Goal: Complete application form: Complete application form

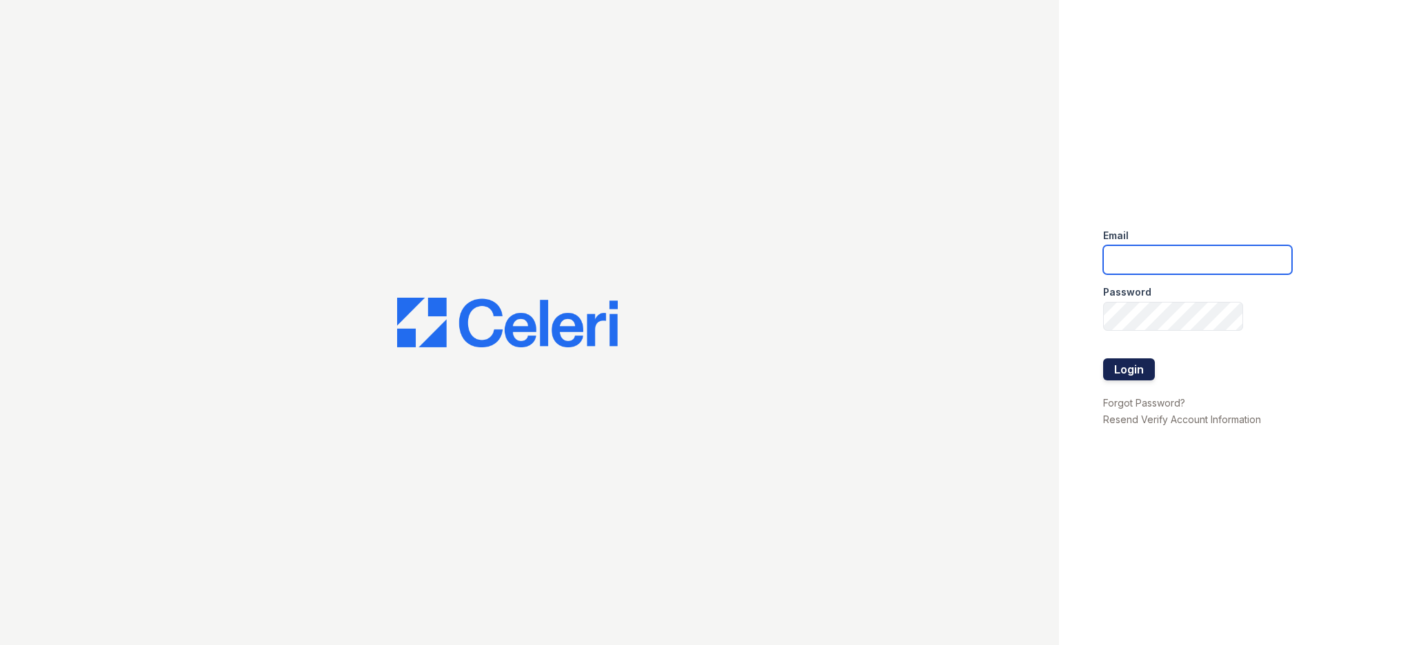
type input "[EMAIL_ADDRESS][DOMAIN_NAME]"
click at [1131, 368] on button "Login" at bounding box center [1129, 369] width 52 height 22
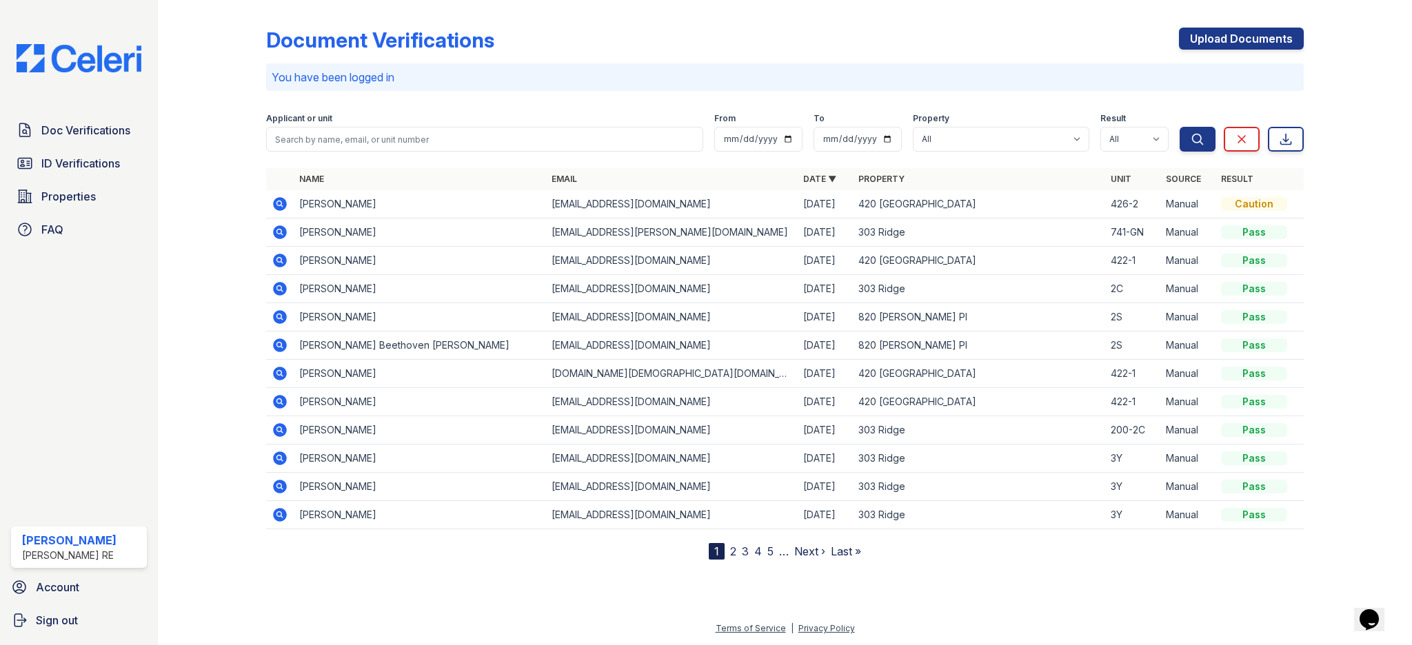
click at [467, 123] on div "Applicant or unit" at bounding box center [484, 120] width 436 height 14
click at [467, 132] on input "search" at bounding box center [484, 139] width 436 height 25
click at [1217, 39] on link "Upload Documents" at bounding box center [1241, 39] width 125 height 22
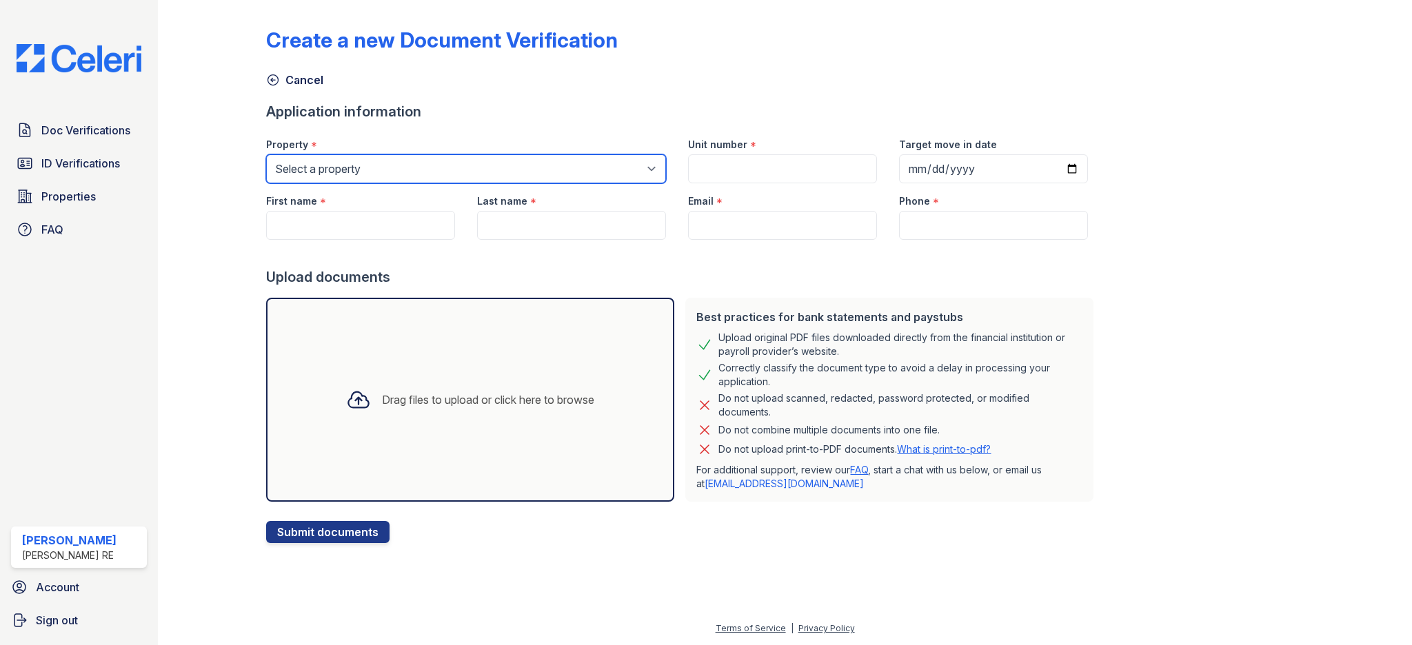
click at [445, 174] on select "Select a property 303 Ridge 309 Sherman Ave 316 Sherman Ave 420 Elmwood 801 Cas…" at bounding box center [466, 168] width 400 height 29
select select "3113"
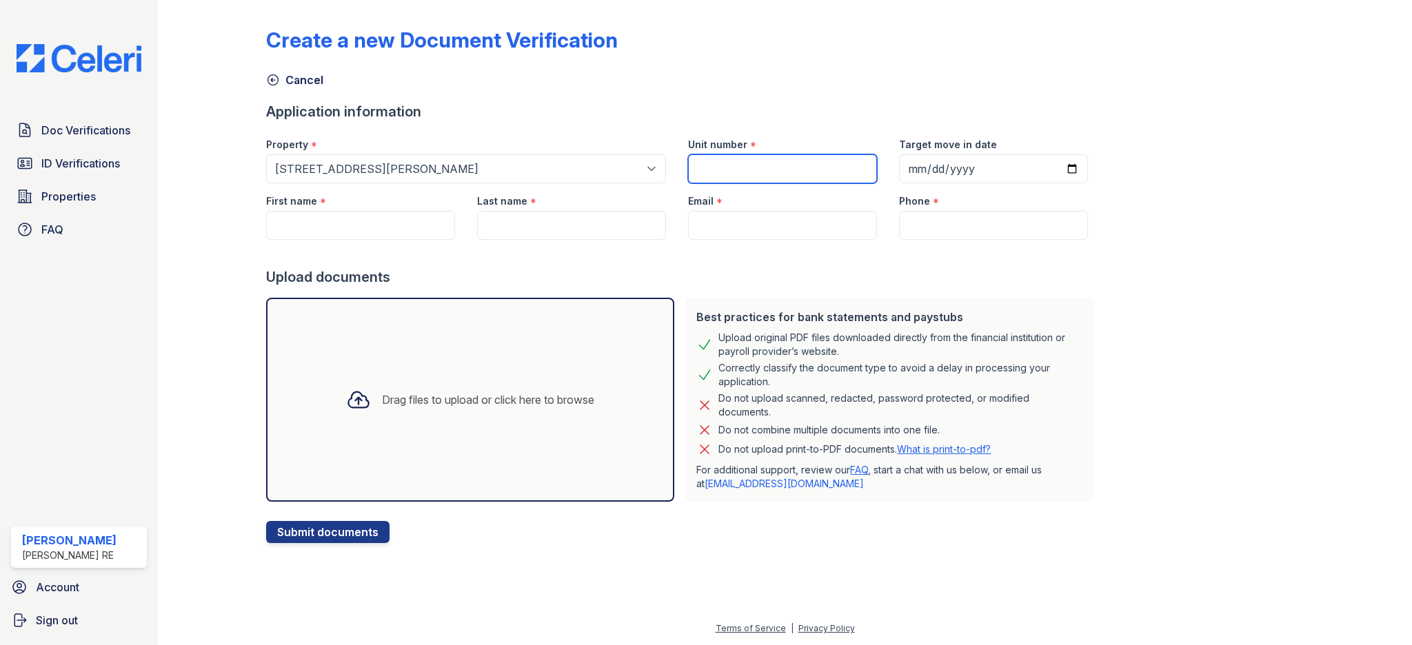
click at [713, 171] on input "Unit number" at bounding box center [782, 168] width 189 height 29
type input "GN"
click at [345, 219] on input "First name" at bounding box center [360, 225] width 189 height 29
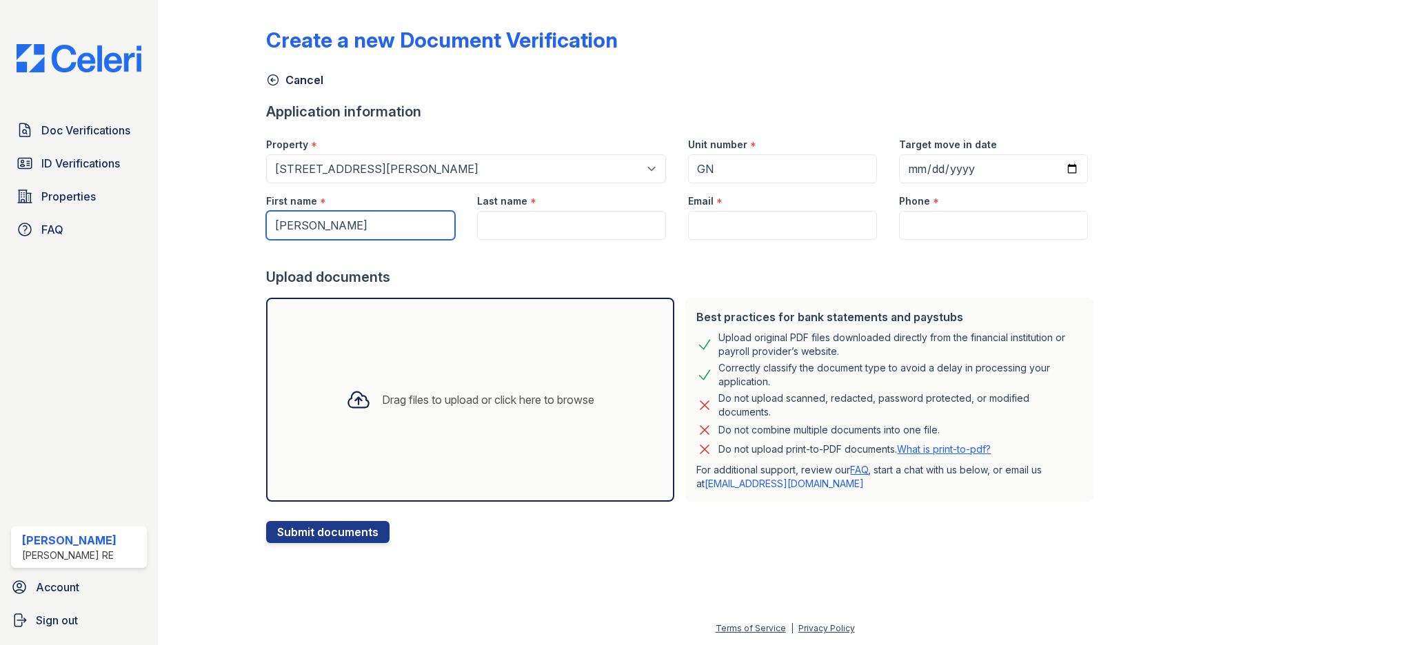
type input "[PERSON_NAME]"
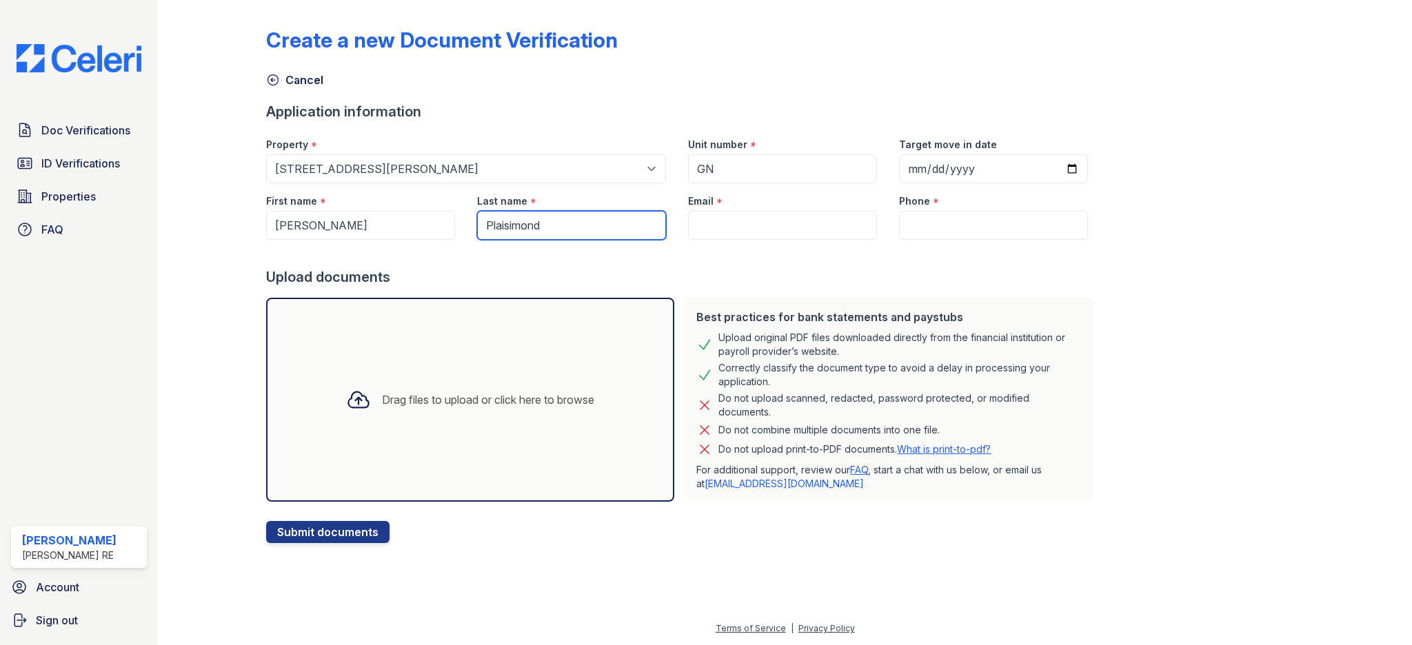
type input "Plaisimond"
click at [920, 222] on input "Phone" at bounding box center [993, 225] width 189 height 29
click at [695, 230] on input "Email" at bounding box center [782, 225] width 189 height 29
paste input "[EMAIL_ADDRESS][DOMAIN_NAME]"
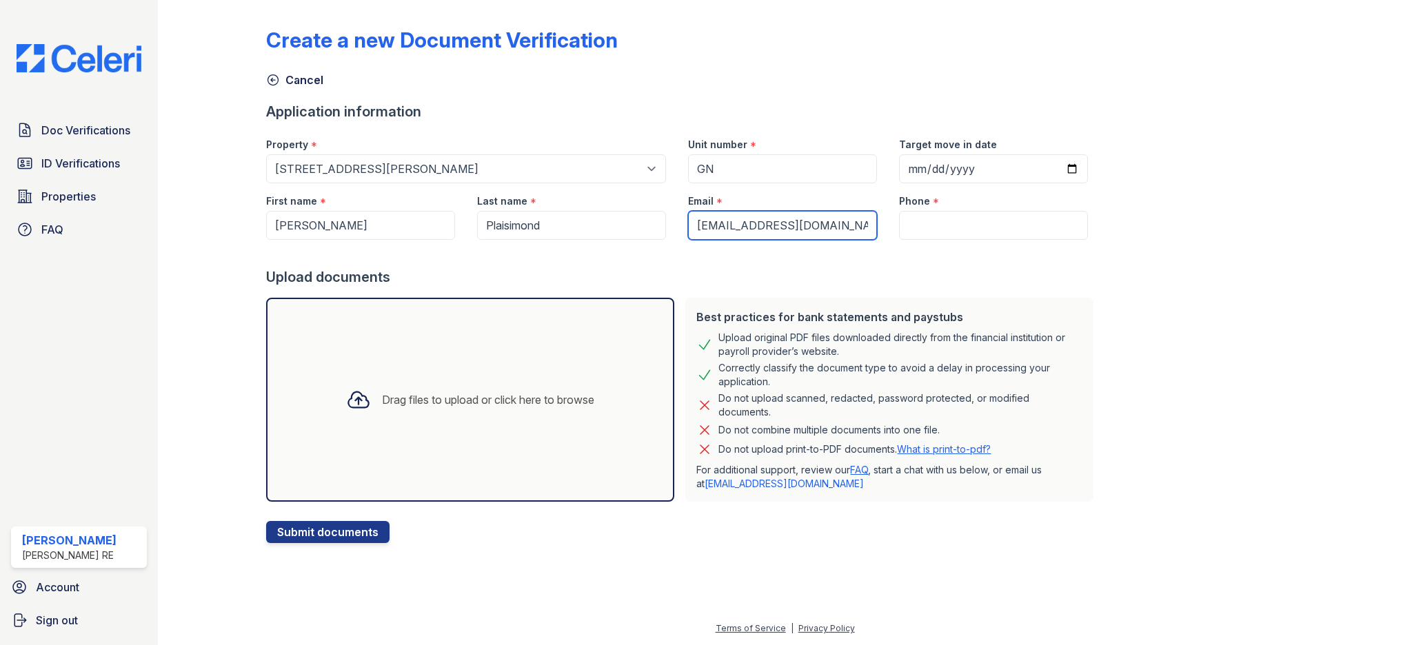
scroll to position [0, 30]
type input "[EMAIL_ADDRESS][DOMAIN_NAME]"
drag, startPoint x: 658, startPoint y: 285, endPoint x: 652, endPoint y: 267, distance: 19.0
click at [657, 282] on div "Upload documents" at bounding box center [682, 276] width 833 height 19
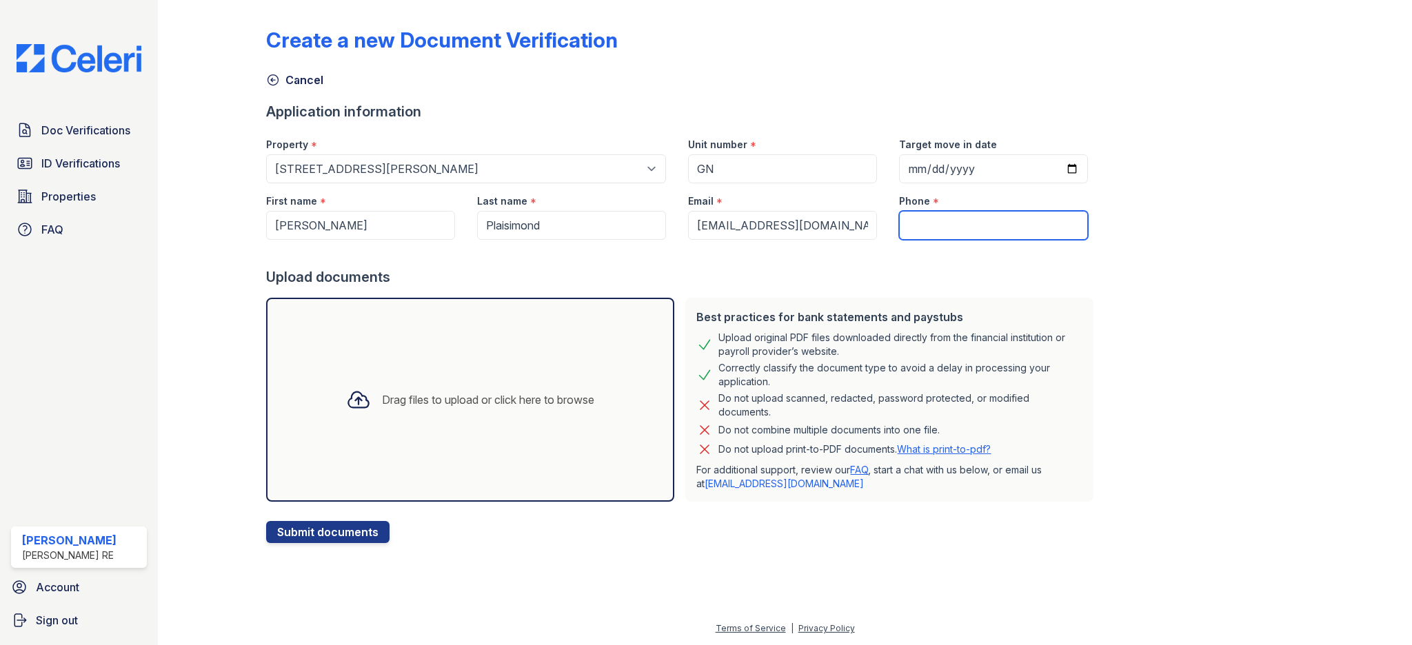
click at [922, 237] on input "Phone" at bounding box center [993, 225] width 189 height 29
paste input "224 482-8461"
type input "224 482-8461"
click at [814, 270] on div "Upload documents" at bounding box center [682, 276] width 833 height 19
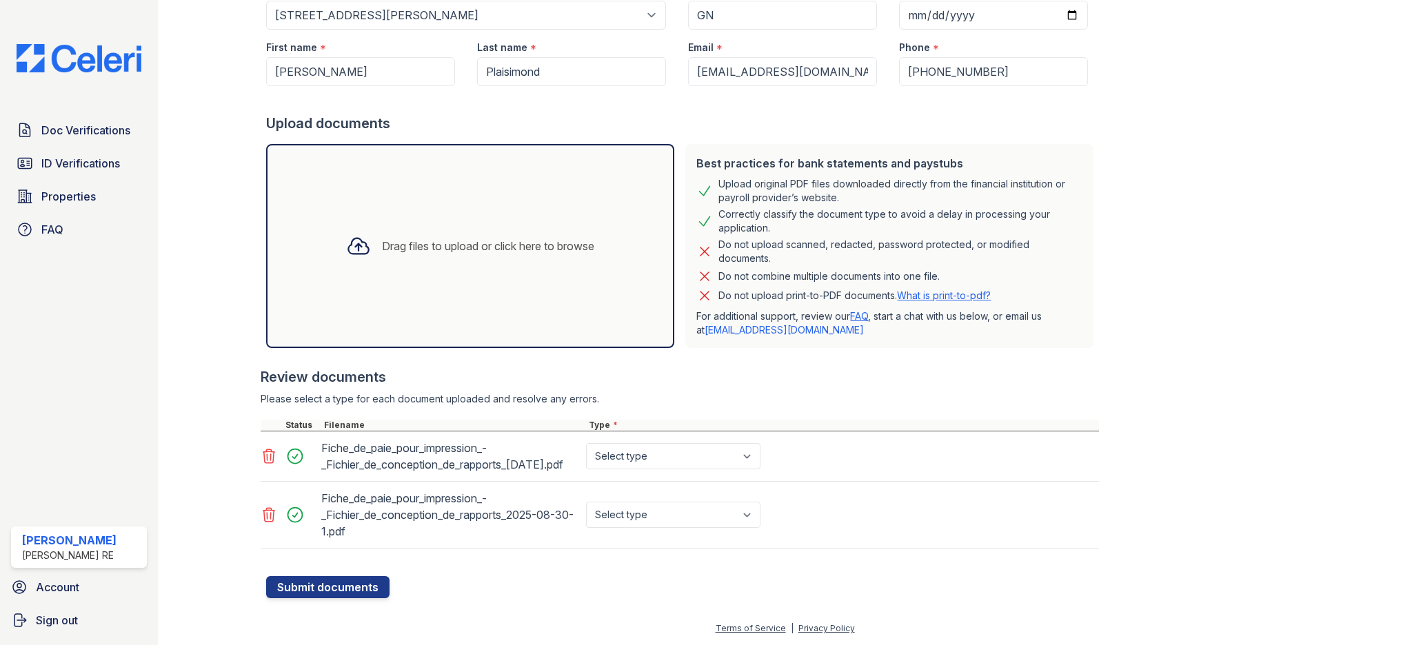
scroll to position [170, 0]
click at [696, 450] on select "Select type Paystub Bank Statement Offer Letter Tax Documents Benefit Award Let…" at bounding box center [673, 456] width 174 height 26
select select "paystub"
click at [664, 516] on select "Select type Paystub Bank Statement Offer Letter Tax Documents Benefit Award Let…" at bounding box center [673, 515] width 174 height 26
select select "paystub"
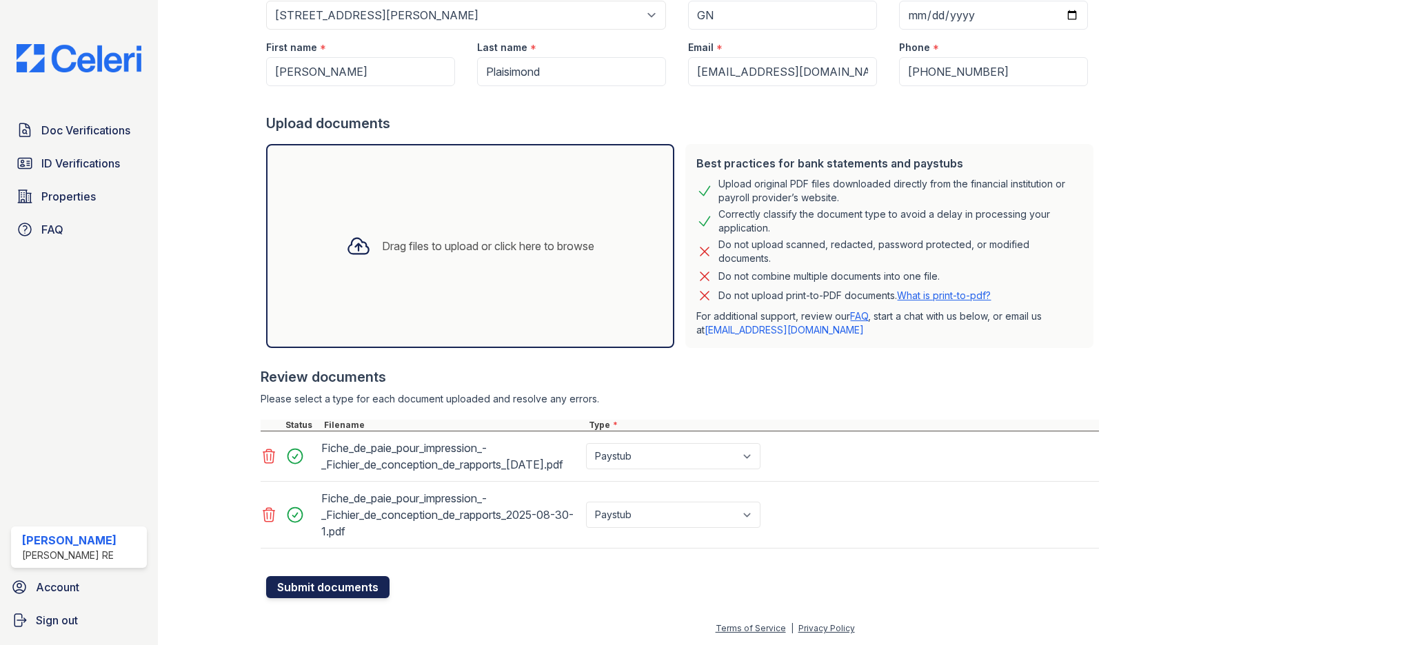
click at [313, 578] on button "Submit documents" at bounding box center [327, 587] width 123 height 22
